Goal: Information Seeking & Learning: Learn about a topic

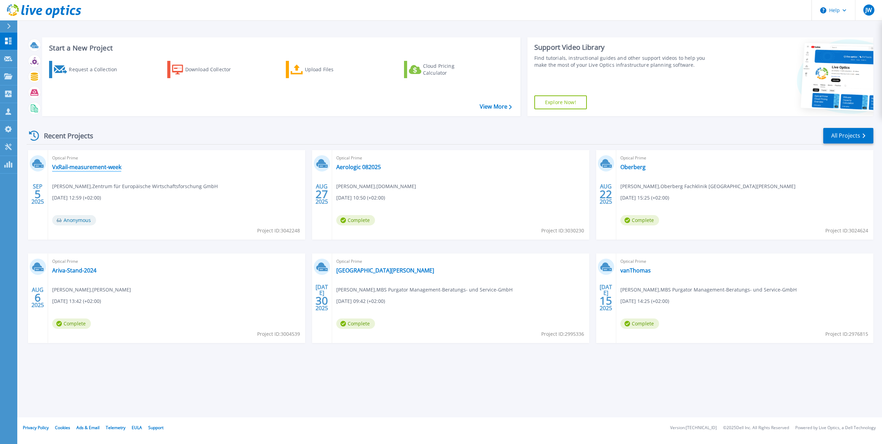
click at [100, 168] on link "VxRail-measurement-week" at bounding box center [86, 167] width 69 height 7
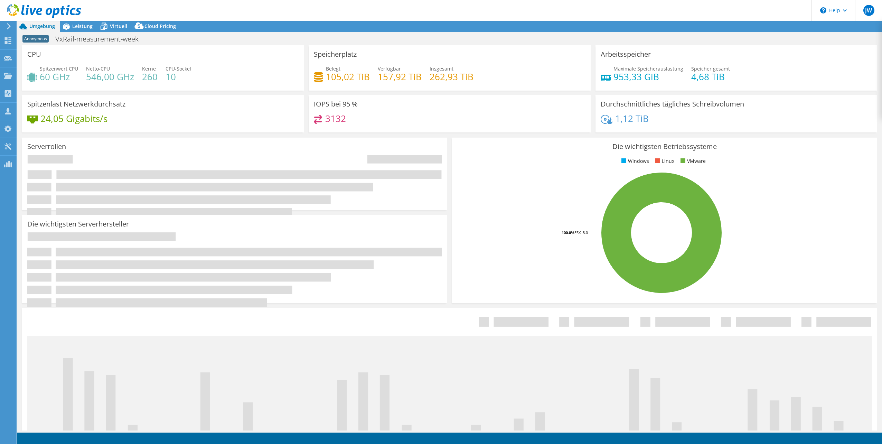
select select "USD"
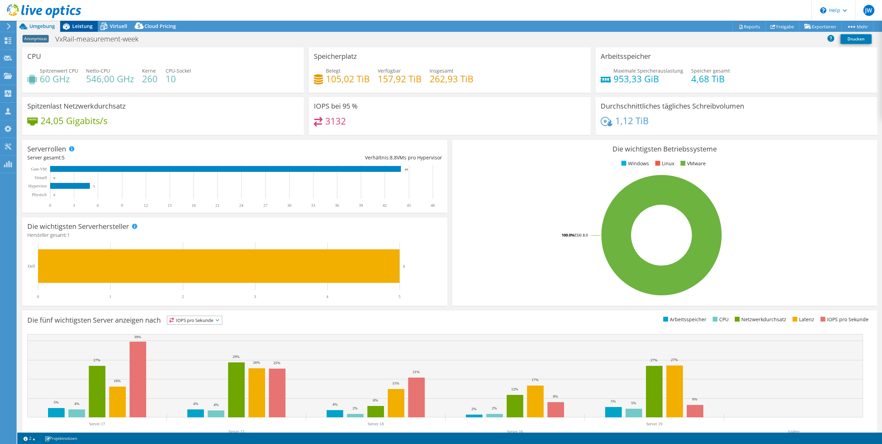
click at [80, 25] on span "Leistung" at bounding box center [82, 26] width 20 height 7
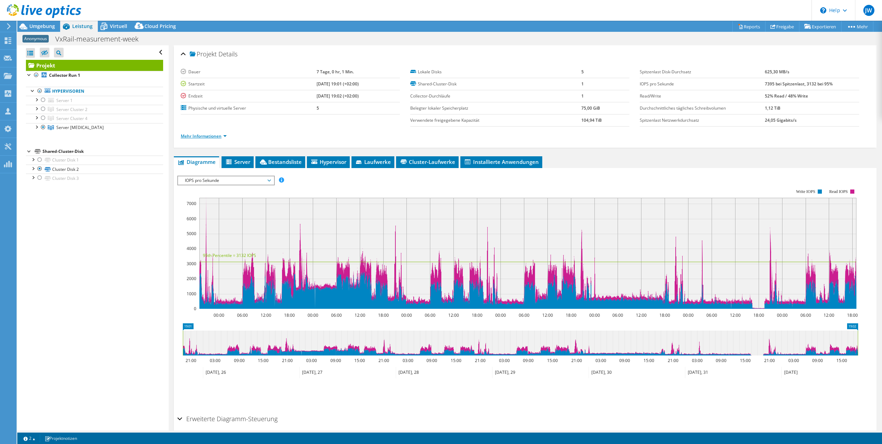
click at [204, 134] on link "Mehr Informationen" at bounding box center [204, 136] width 46 height 6
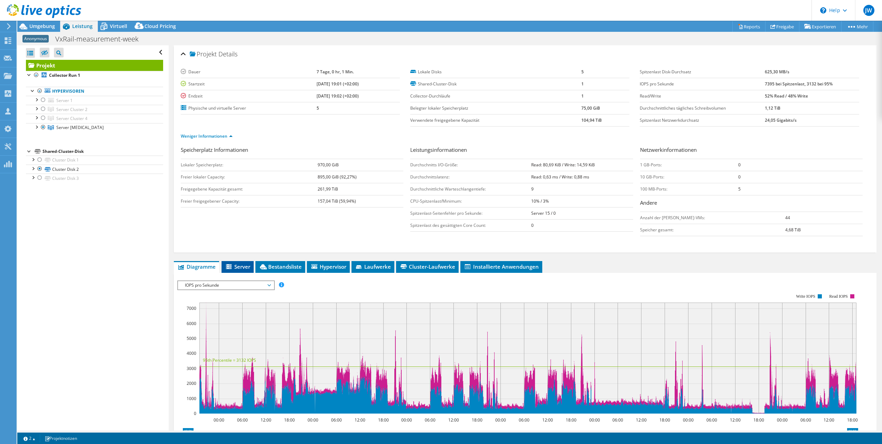
click at [240, 264] on span "Server" at bounding box center [237, 266] width 25 height 7
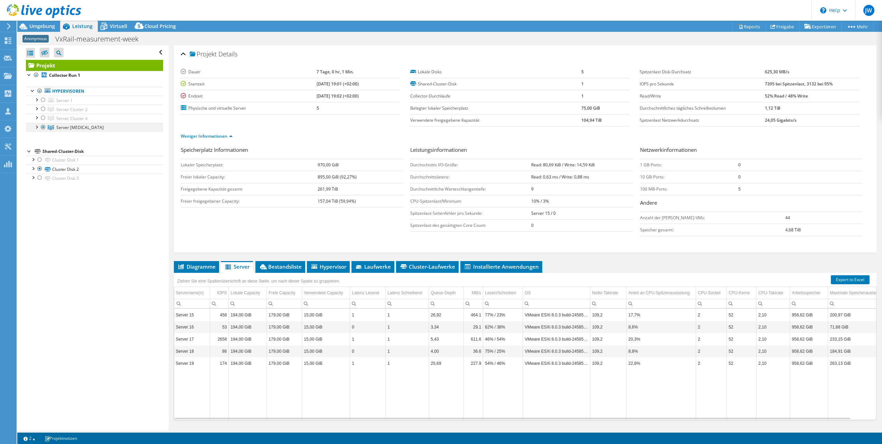
click at [36, 124] on div at bounding box center [36, 126] width 7 height 7
click at [69, 134] on link "Server 15" at bounding box center [94, 136] width 137 height 9
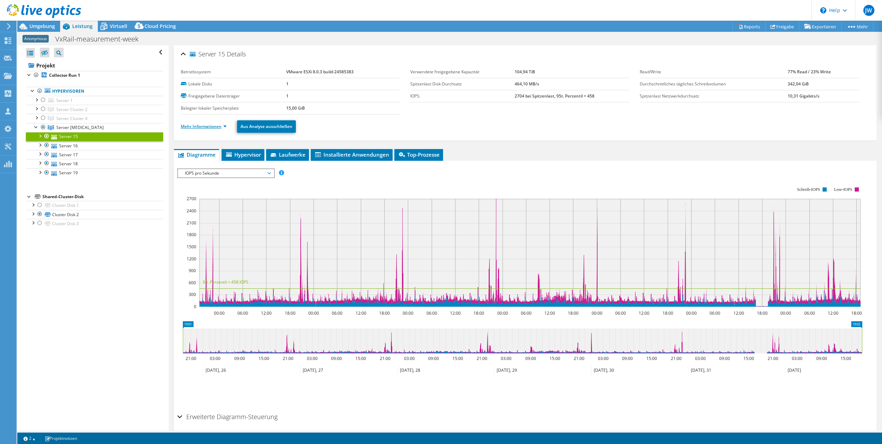
click at [186, 127] on link "Mehr Informationen" at bounding box center [204, 126] width 46 height 6
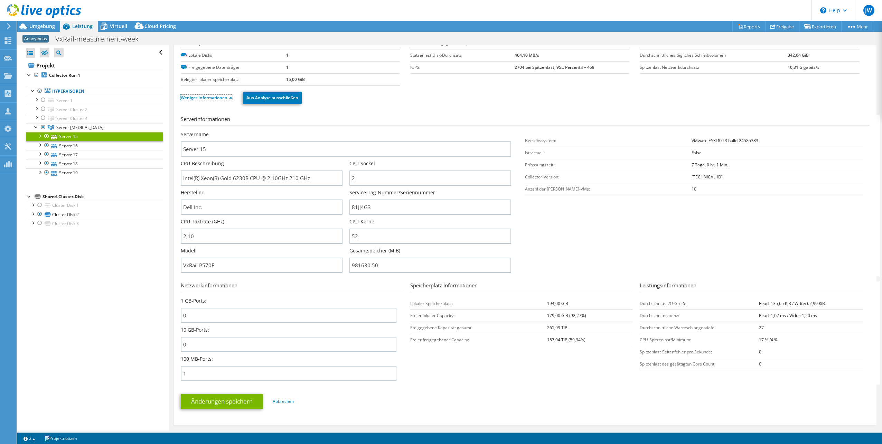
scroll to position [69, 0]
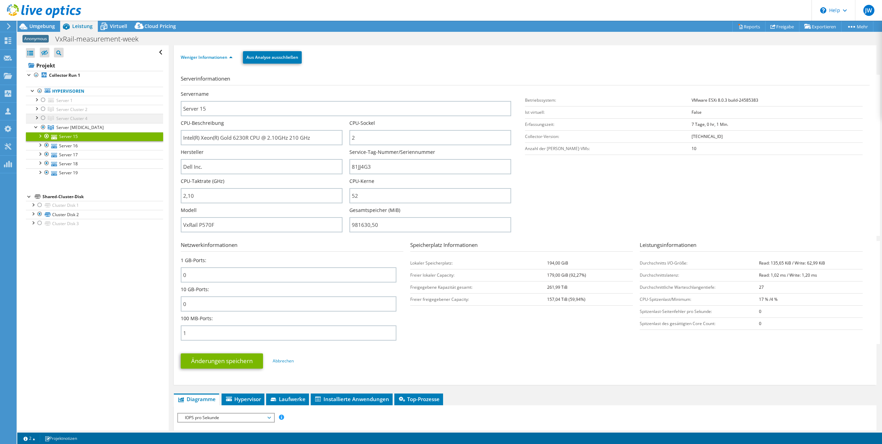
click at [38, 115] on div at bounding box center [36, 117] width 7 height 7
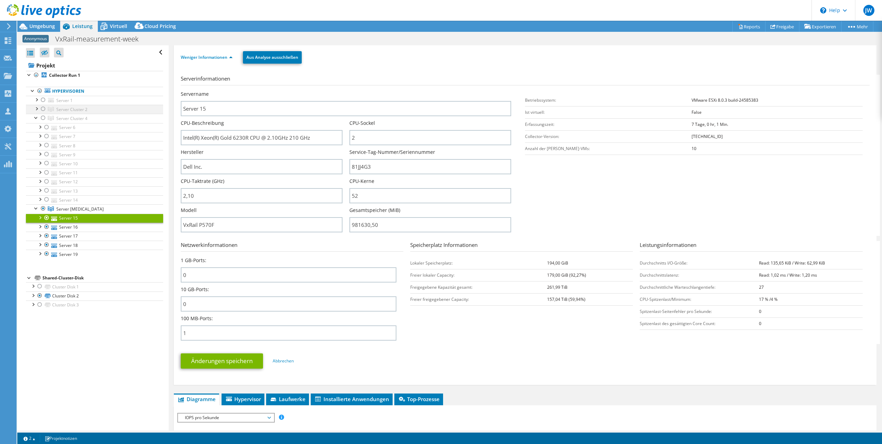
click at [36, 109] on div at bounding box center [36, 108] width 7 height 7
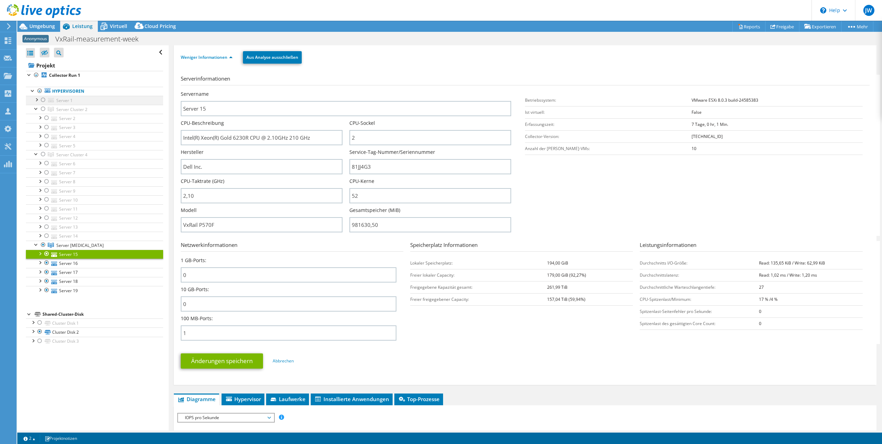
click at [36, 102] on div at bounding box center [36, 99] width 7 height 7
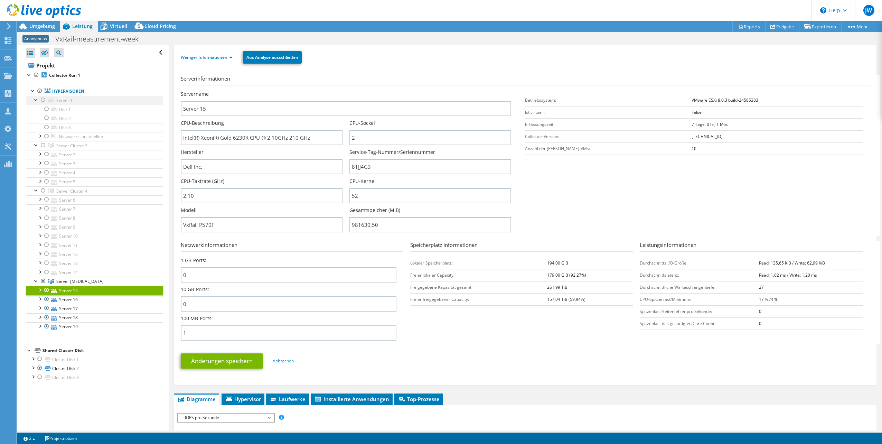
click at [36, 102] on div at bounding box center [36, 99] width 7 height 7
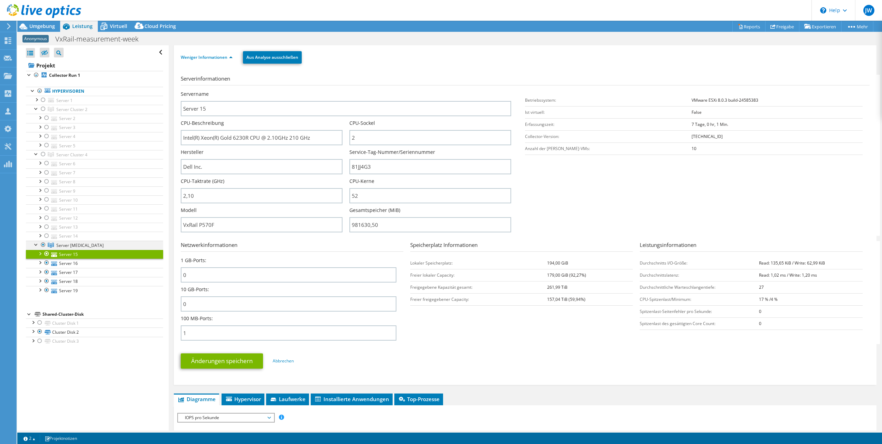
click at [43, 242] on div at bounding box center [43, 245] width 7 height 8
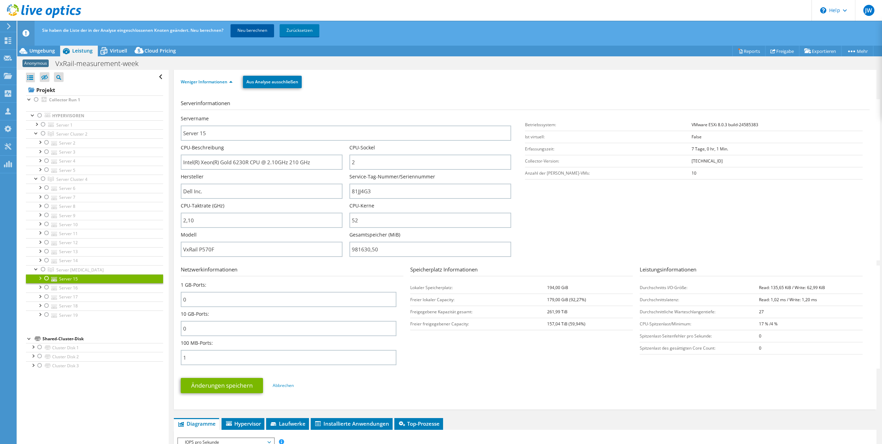
click at [254, 31] on link "Neu berechnen" at bounding box center [253, 30] width 44 height 12
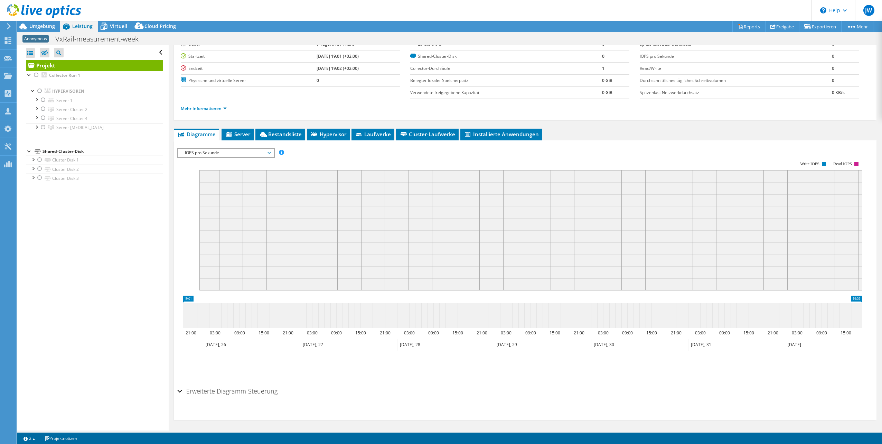
scroll to position [0, 0]
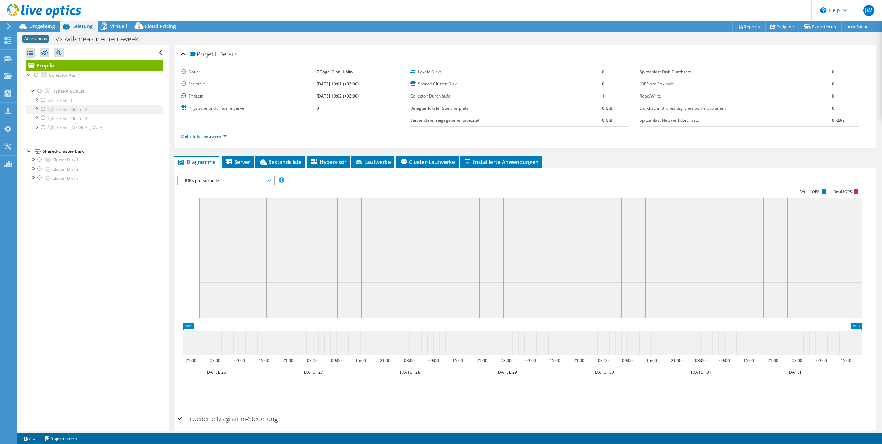
click at [36, 107] on div at bounding box center [36, 108] width 7 height 7
click at [42, 108] on div at bounding box center [43, 109] width 7 height 8
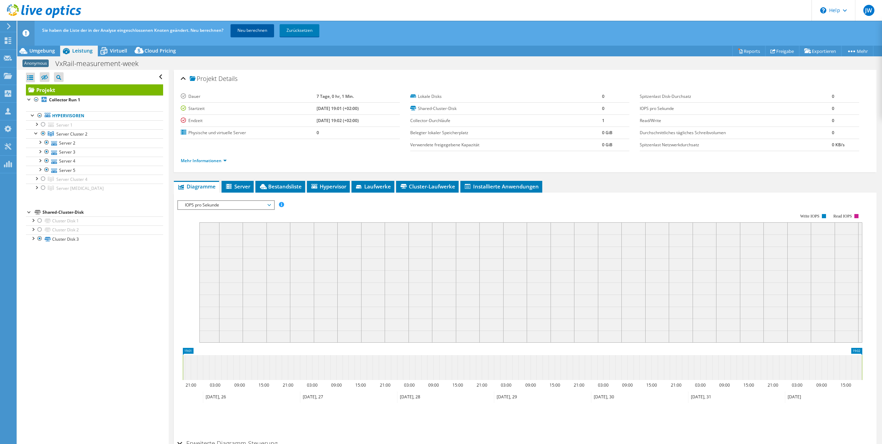
click at [251, 29] on link "Neu berechnen" at bounding box center [253, 30] width 44 height 12
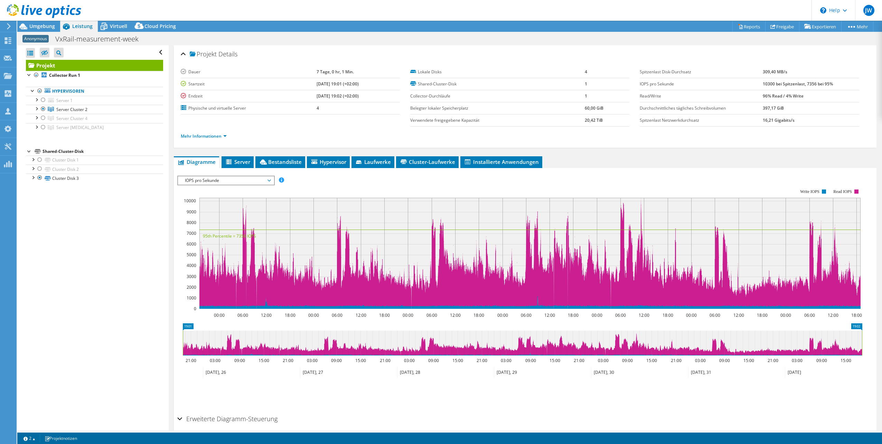
click at [230, 181] on span "IOPS pro Sekunde" at bounding box center [225, 180] width 89 height 8
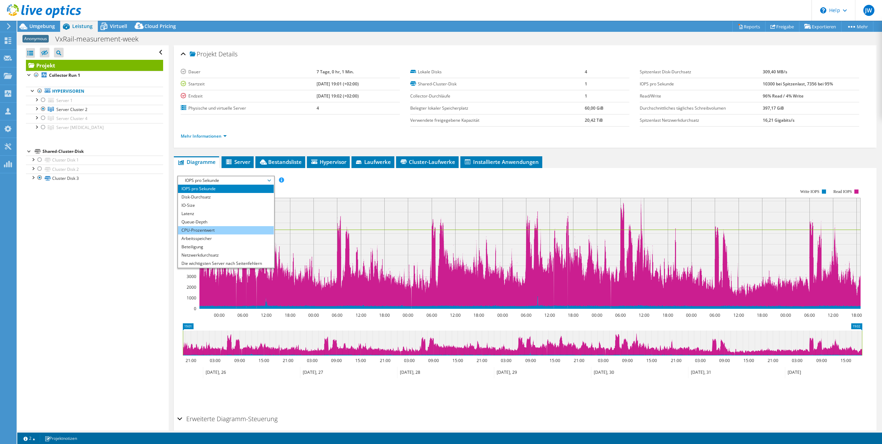
click at [209, 226] on li "CPU-Prozentwert" at bounding box center [226, 230] width 96 height 8
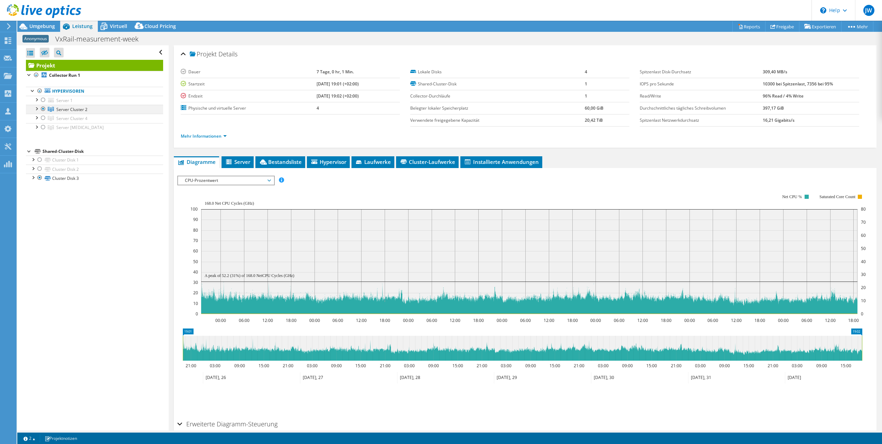
click at [35, 109] on div at bounding box center [36, 108] width 7 height 7
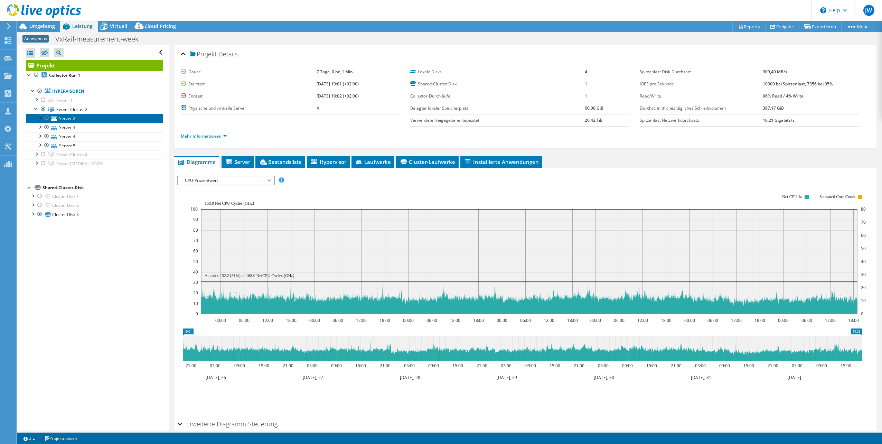
click at [68, 118] on link "Server 2" at bounding box center [94, 118] width 137 height 9
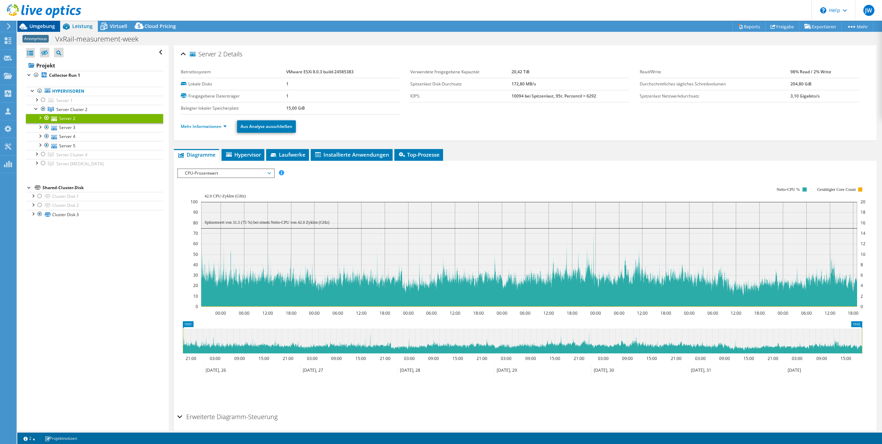
click at [34, 26] on span "Umgebung" at bounding box center [42, 26] width 26 height 7
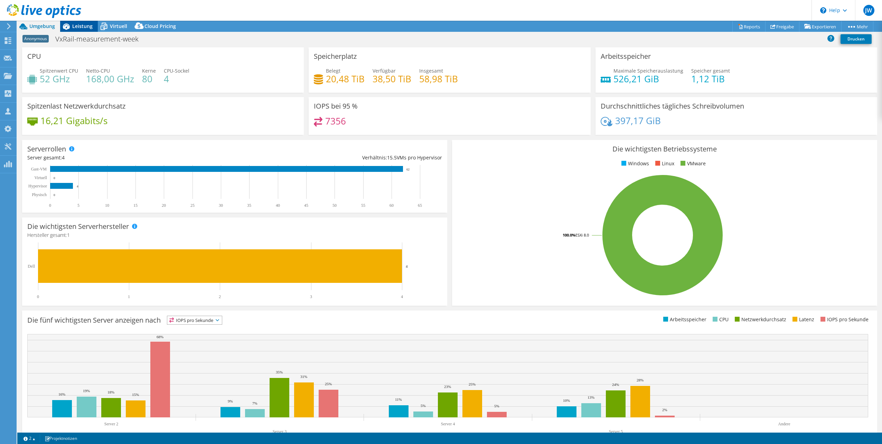
click at [83, 25] on span "Leistung" at bounding box center [82, 26] width 20 height 7
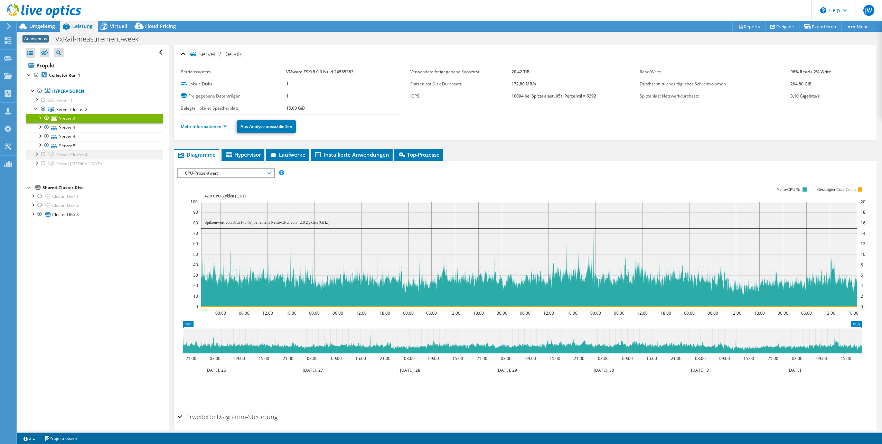
click at [35, 152] on div at bounding box center [36, 153] width 7 height 7
click at [37, 245] on div at bounding box center [36, 244] width 7 height 7
click at [37, 100] on div at bounding box center [36, 99] width 7 height 7
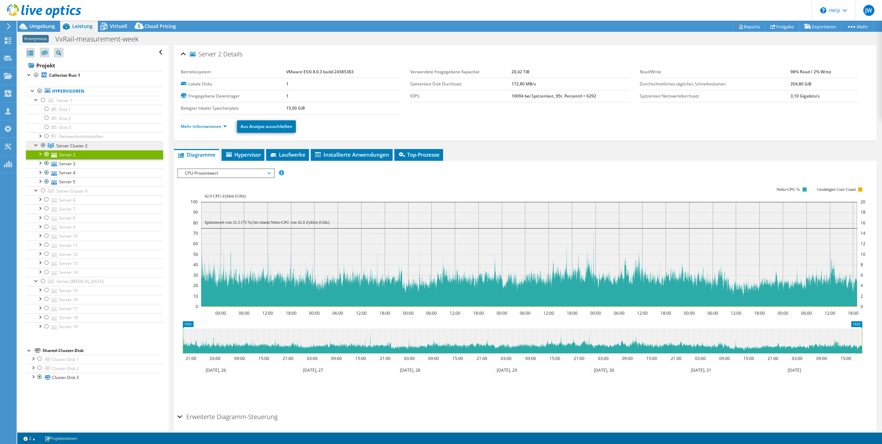
click at [79, 143] on span "Server Cluster 2" at bounding box center [71, 146] width 31 height 6
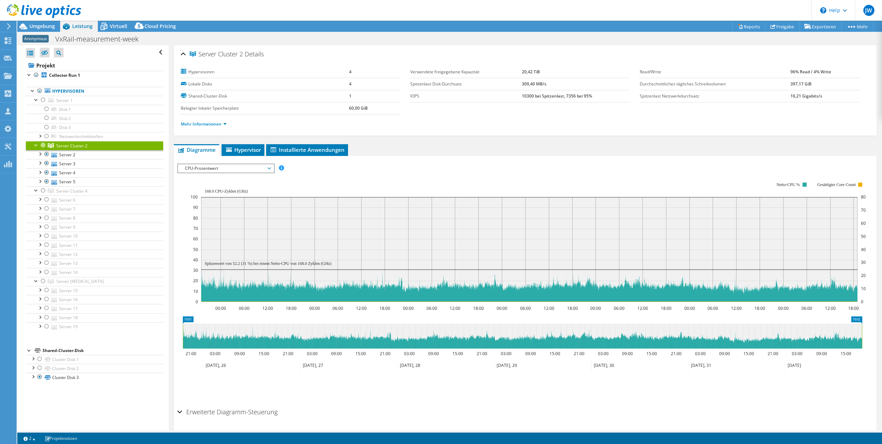
click at [272, 164] on span "CPU-Prozentwert" at bounding box center [226, 168] width 96 height 8
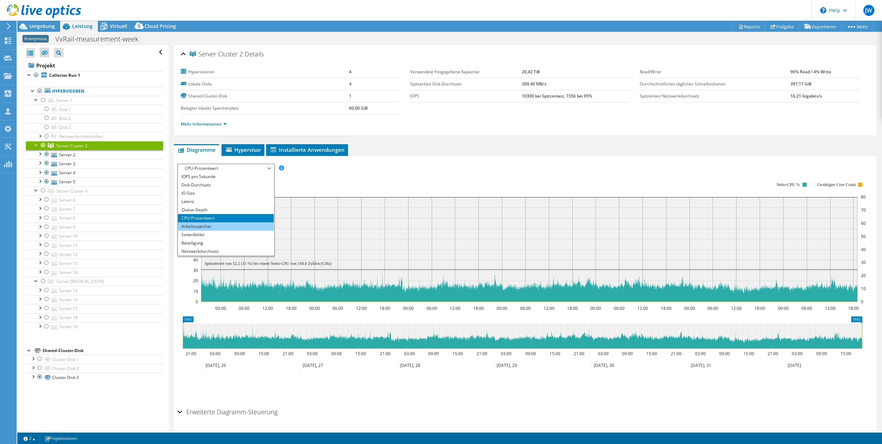
click at [201, 222] on li "Arbeitsspeicher" at bounding box center [226, 226] width 96 height 8
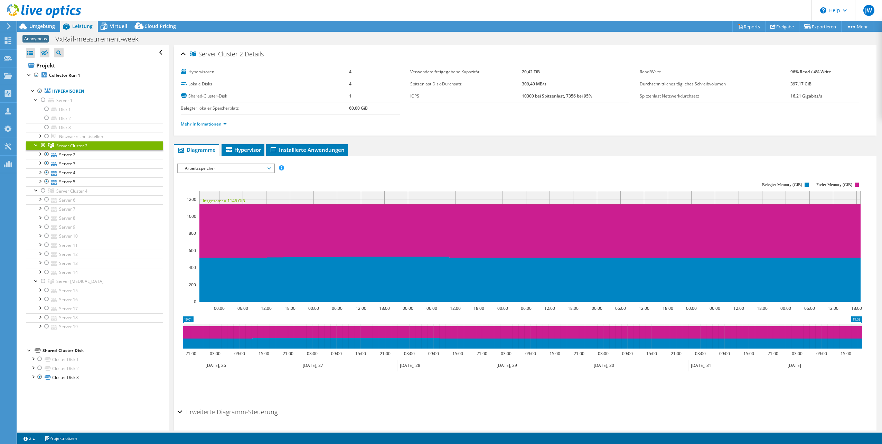
click at [43, 145] on div at bounding box center [43, 145] width 7 height 8
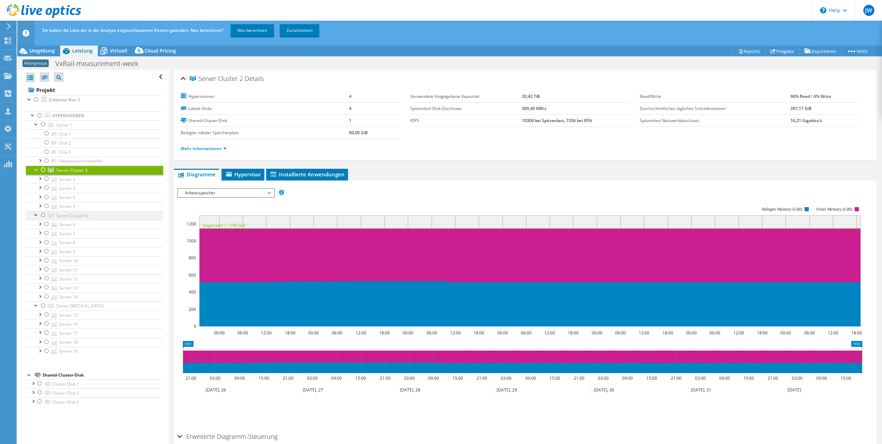
click at [45, 213] on div at bounding box center [43, 215] width 7 height 8
click at [253, 31] on link "Neu berechnen" at bounding box center [253, 30] width 44 height 12
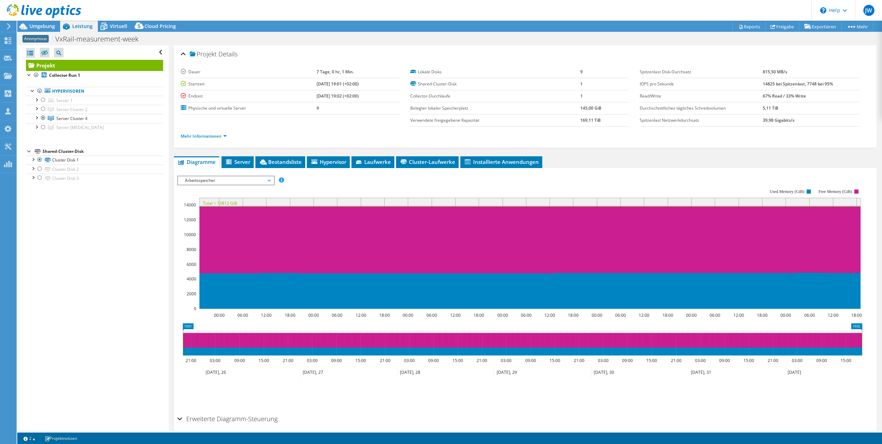
select select "USD"
